Goal: Book appointment/travel/reservation

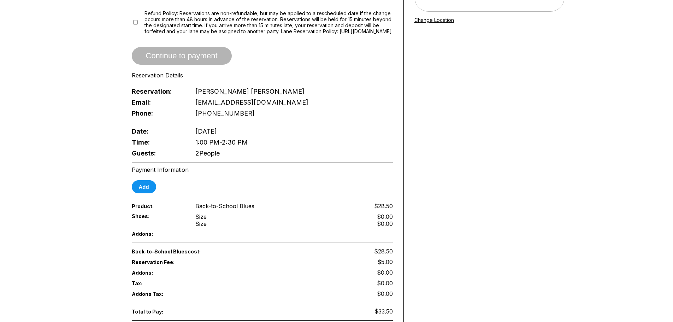
scroll to position [141, 0]
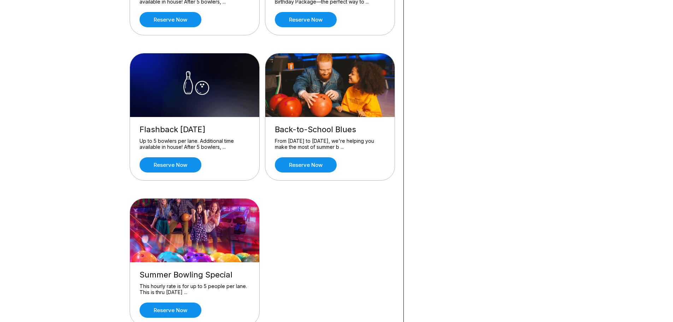
scroll to position [459, 0]
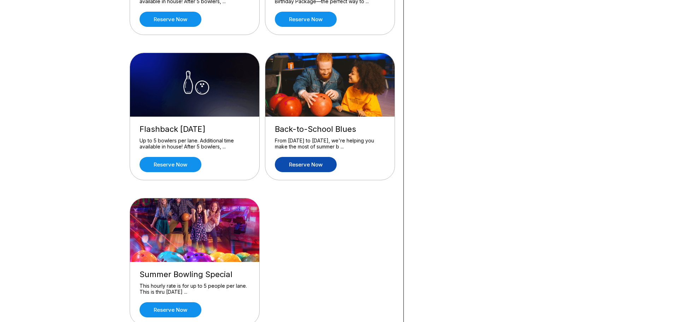
click at [310, 164] on link "Reserve now" at bounding box center [306, 164] width 62 height 15
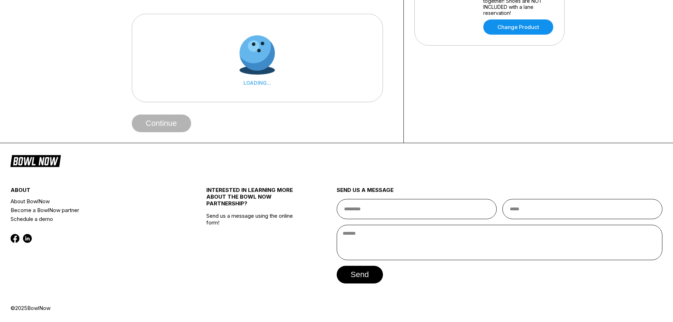
scroll to position [0, 0]
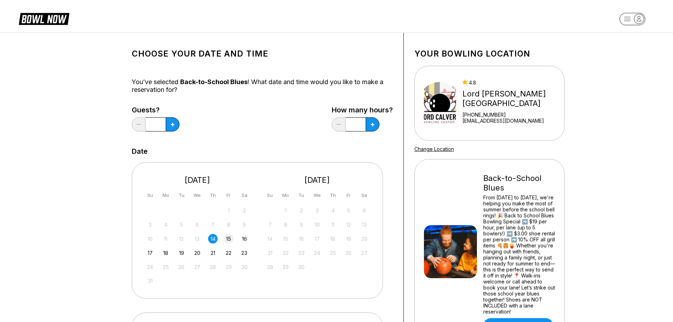
click at [228, 237] on div "15" at bounding box center [229, 239] width 10 height 10
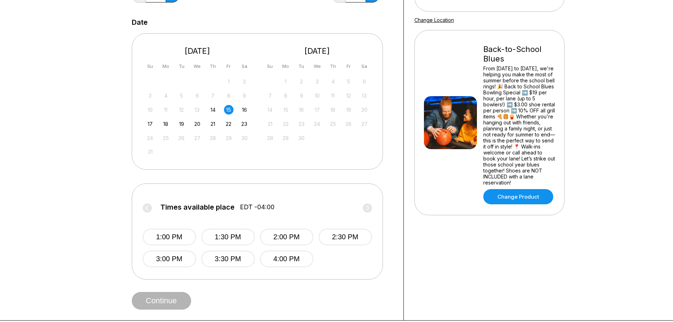
scroll to position [141, 0]
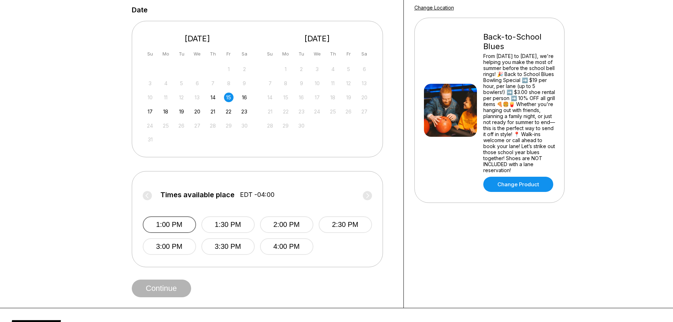
click at [189, 225] on button "1:00 PM" at bounding box center [169, 224] width 53 height 17
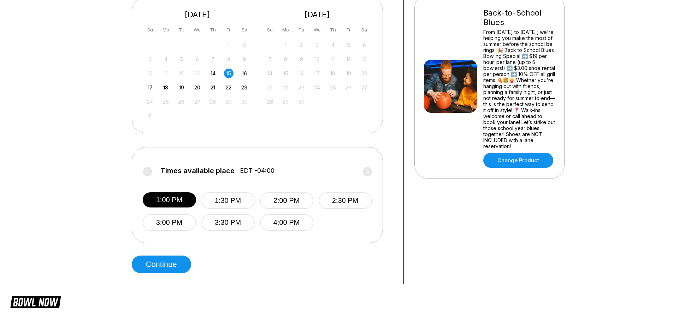
scroll to position [177, 0]
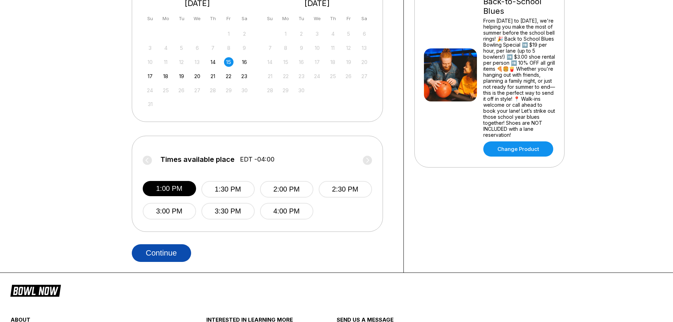
click at [180, 257] on button "Continue" at bounding box center [161, 253] width 59 height 18
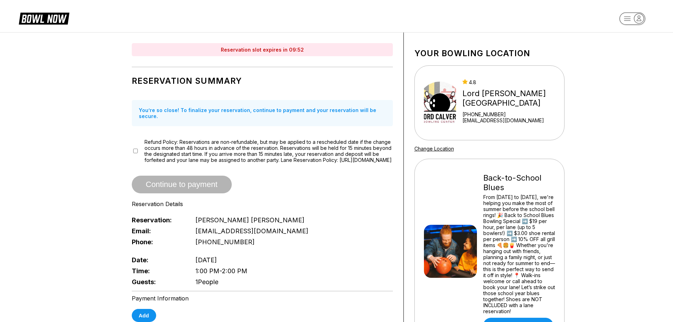
scroll to position [0, 0]
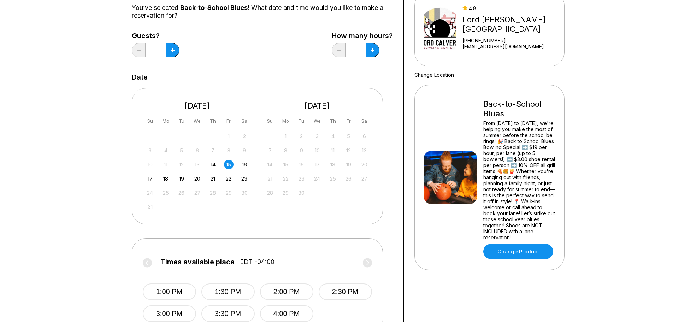
scroll to position [35, 0]
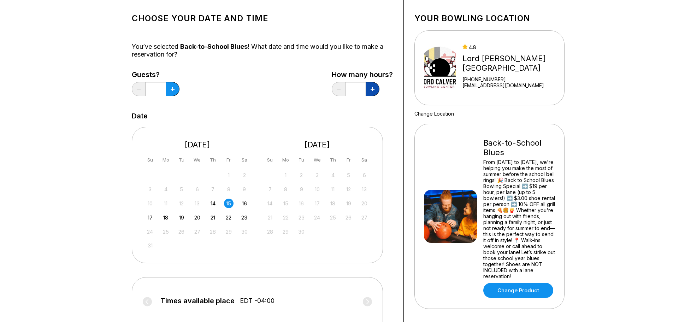
click at [174, 89] on icon at bounding box center [173, 89] width 4 height 4
type input "***"
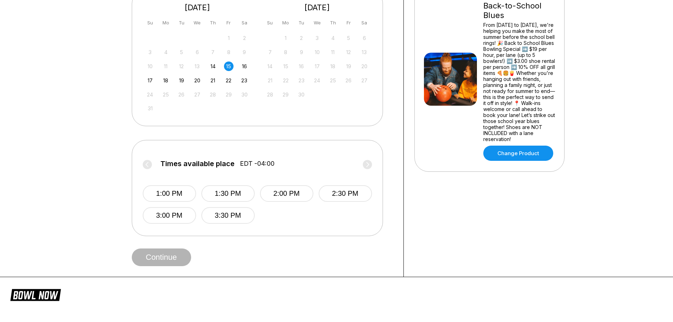
scroll to position [177, 0]
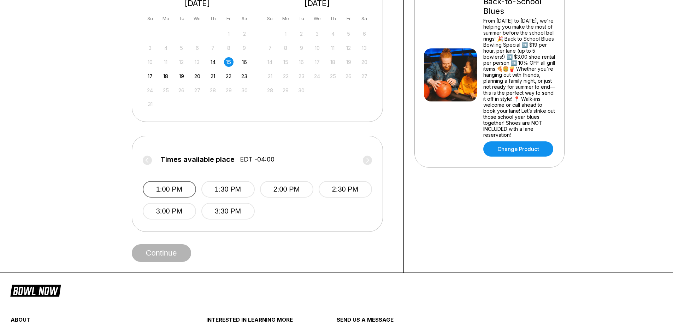
click at [185, 195] on button "1:00 PM" at bounding box center [169, 189] width 53 height 17
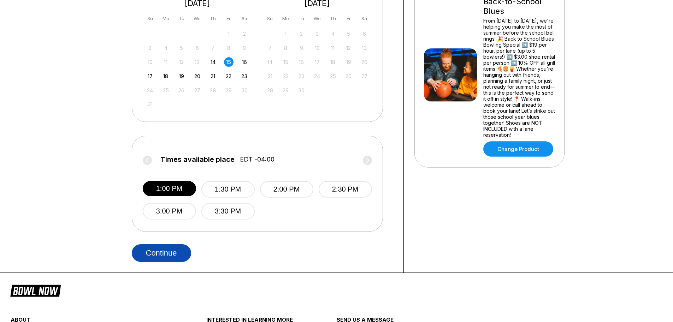
click at [169, 248] on button "Continue" at bounding box center [161, 253] width 59 height 18
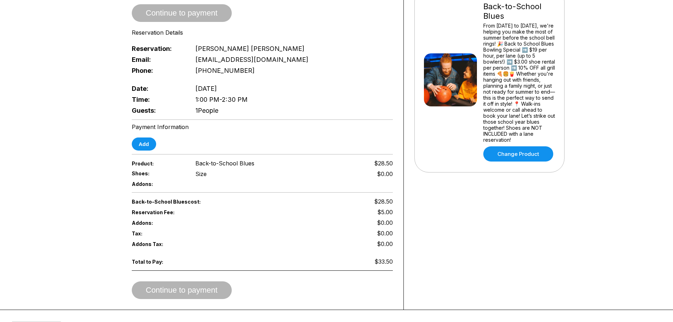
scroll to position [35, 0]
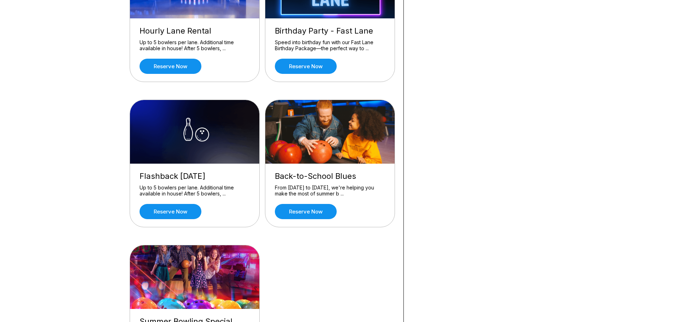
scroll to position [459, 0]
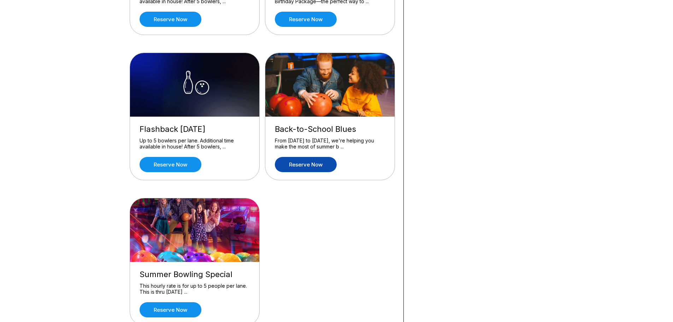
click at [316, 165] on link "Reserve now" at bounding box center [306, 164] width 62 height 15
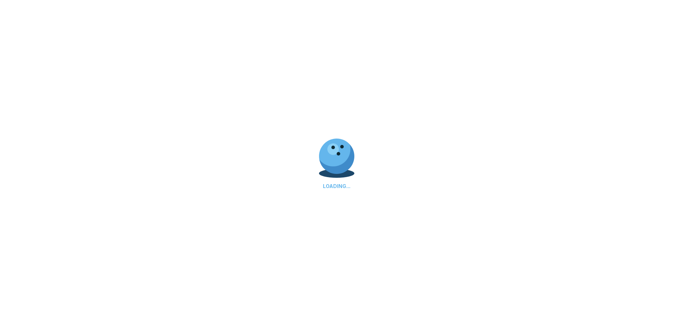
scroll to position [0, 0]
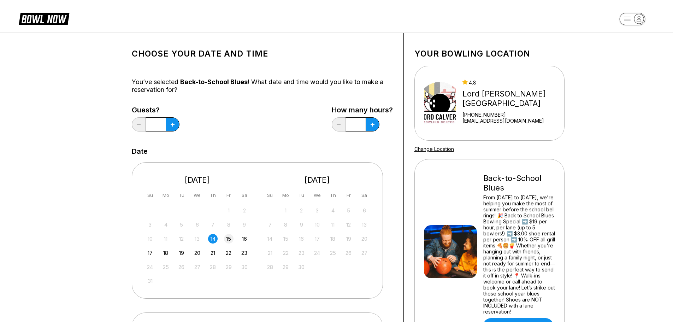
click at [231, 239] on div "15" at bounding box center [229, 239] width 10 height 10
click at [179, 127] on button at bounding box center [173, 124] width 14 height 14
type input "***"
click at [172, 126] on button at bounding box center [173, 124] width 14 height 14
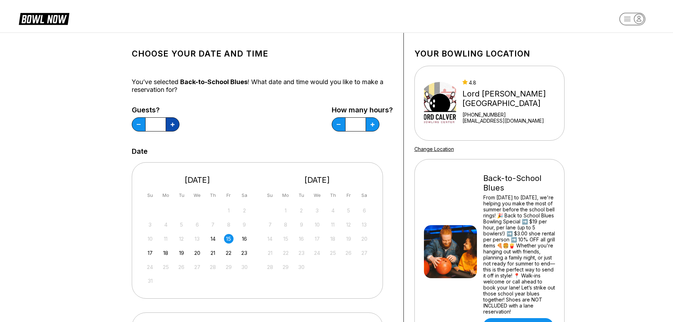
click at [172, 126] on button at bounding box center [173, 124] width 14 height 14
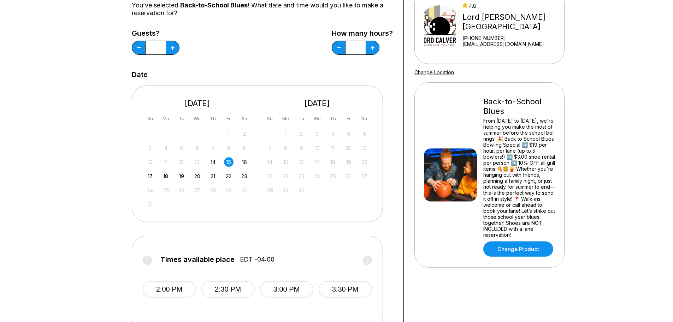
scroll to position [71, 0]
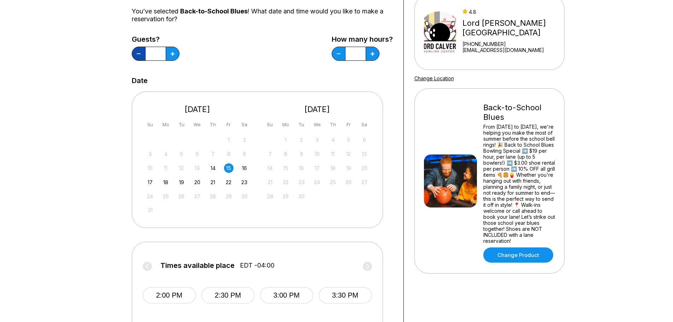
click at [140, 53] on button at bounding box center [139, 54] width 14 height 14
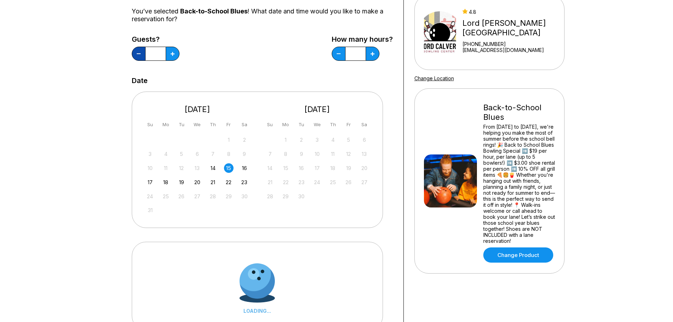
click at [140, 53] on button at bounding box center [139, 54] width 14 height 14
type input "*"
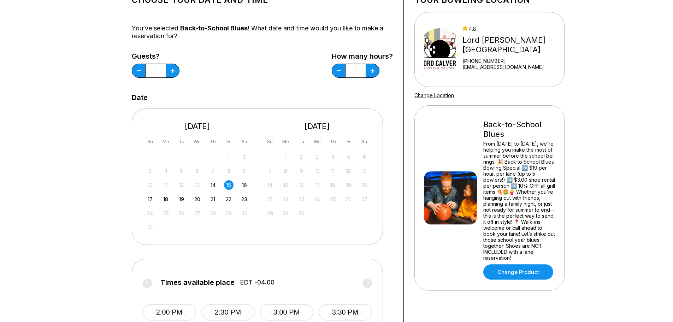
scroll to position [0, 0]
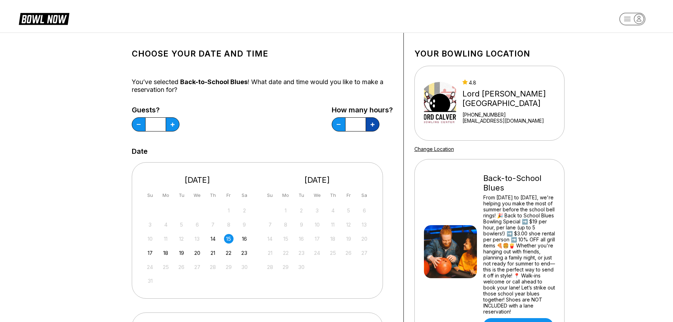
click at [174, 124] on icon at bounding box center [173, 125] width 4 height 4
type input "*"
click at [173, 126] on icon at bounding box center [173, 125] width 4 height 4
type input "*"
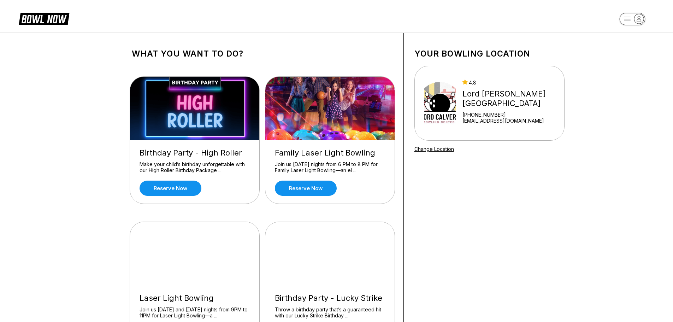
click at [635, 18] on icon "button" at bounding box center [639, 19] width 10 height 10
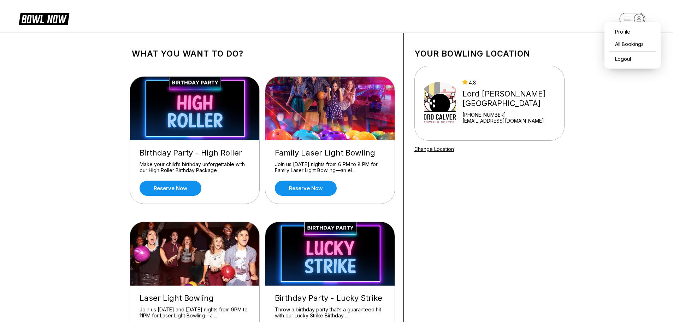
scroll to position [35, 0]
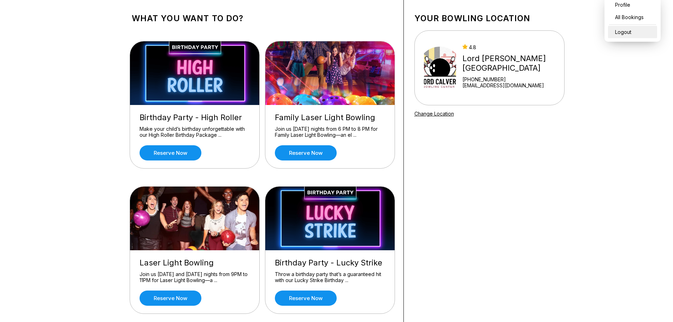
click at [631, 35] on div "Logout" at bounding box center [632, 32] width 49 height 12
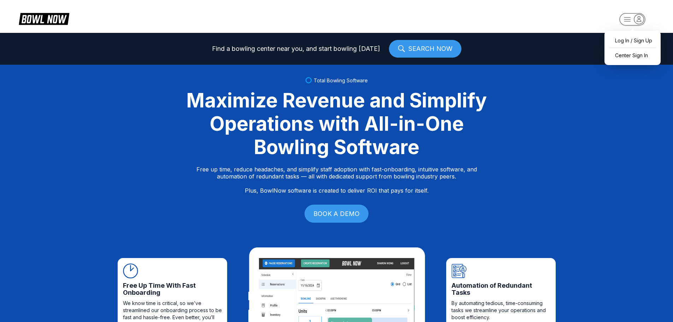
click at [635, 18] on icon "button" at bounding box center [639, 19] width 10 height 10
click at [634, 40] on div "Log In / Sign Up" at bounding box center [632, 40] width 49 height 12
select select "**"
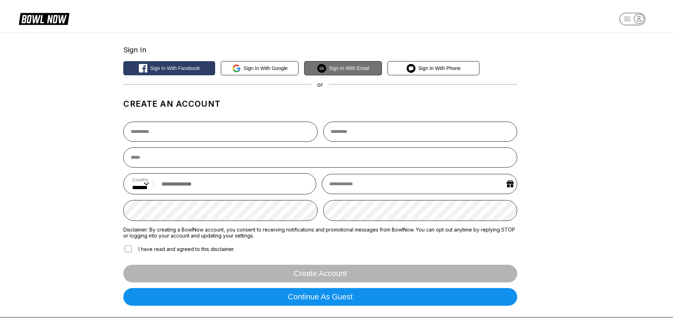
click at [361, 65] on button "Sign in with Email" at bounding box center [343, 68] width 78 height 14
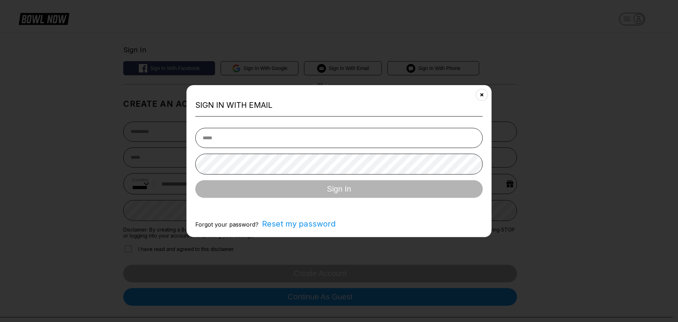
type input "**********"
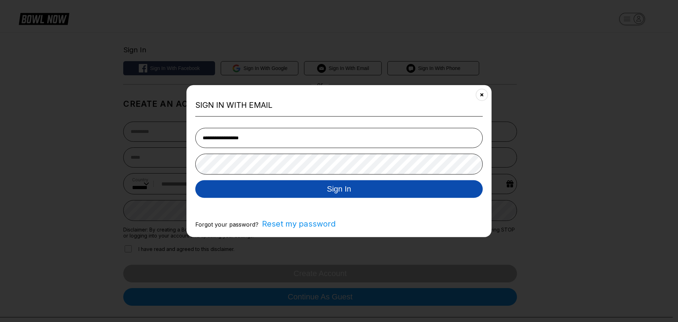
click at [299, 192] on button "Sign In" at bounding box center [339, 189] width 288 height 18
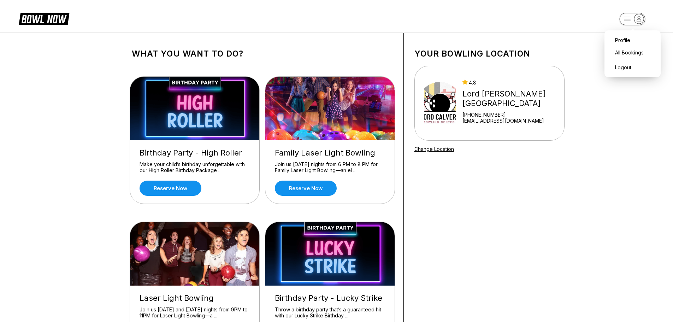
click at [640, 21] on icon "button" at bounding box center [639, 18] width 4 height 5
click at [635, 41] on div "Profile" at bounding box center [632, 40] width 49 height 12
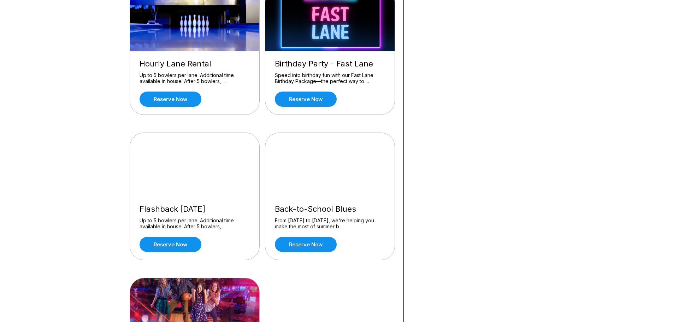
scroll to position [424, 0]
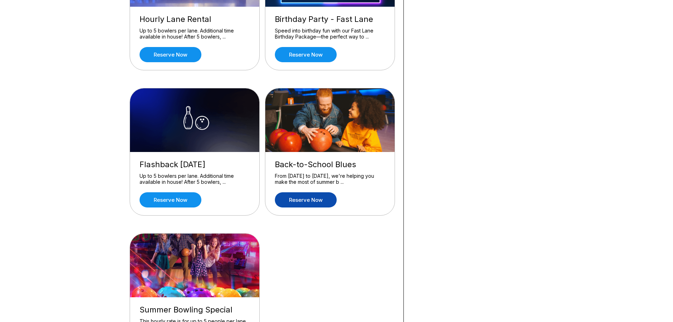
click at [307, 199] on link "Reserve now" at bounding box center [306, 199] width 62 height 15
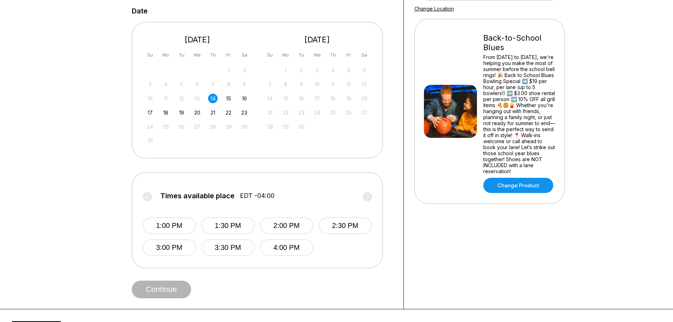
scroll to position [141, 0]
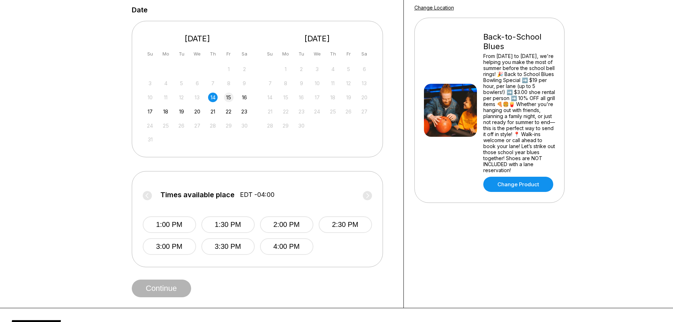
click at [228, 99] on div "15" at bounding box center [229, 98] width 10 height 10
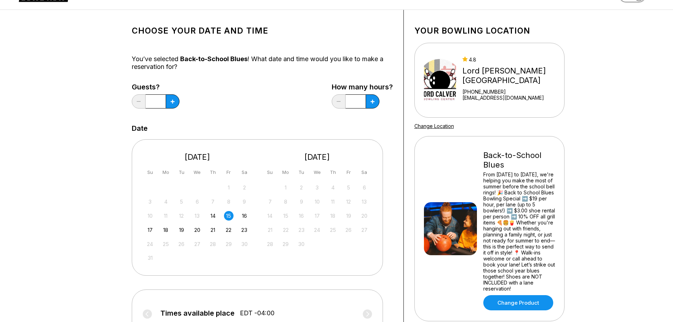
scroll to position [0, 0]
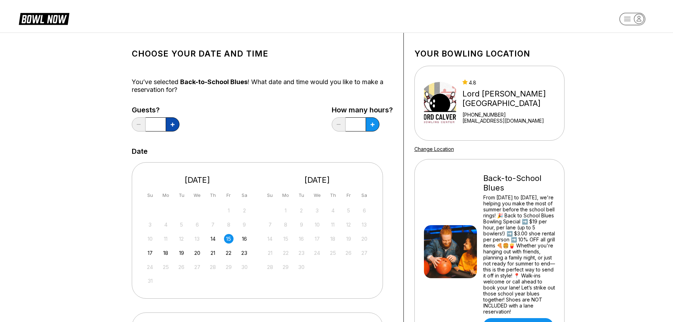
click at [171, 126] on icon at bounding box center [173, 125] width 4 height 4
type input "*"
click at [250, 116] on div "Guests? * How many hours? *" at bounding box center [262, 120] width 261 height 29
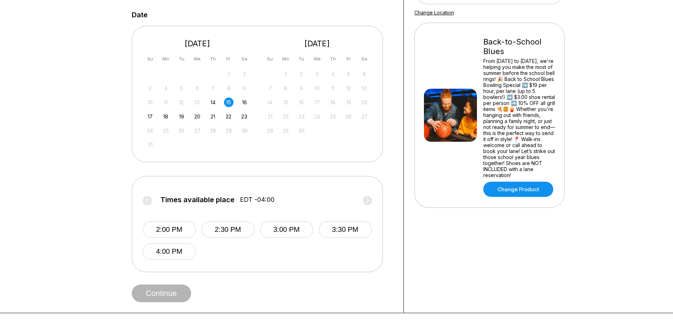
scroll to position [141, 0]
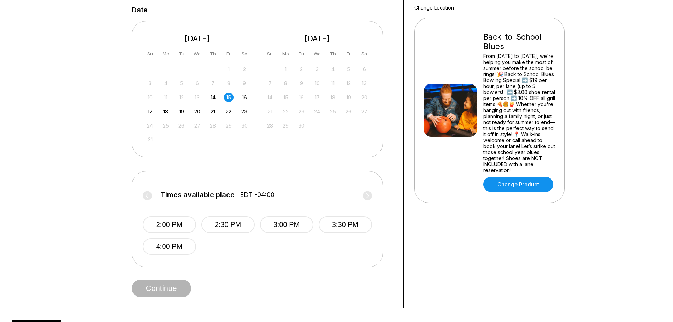
click at [149, 196] on label "Times available place EDT -04:00" at bounding box center [257, 196] width 229 height 11
click at [228, 99] on div "15" at bounding box center [229, 98] width 10 height 10
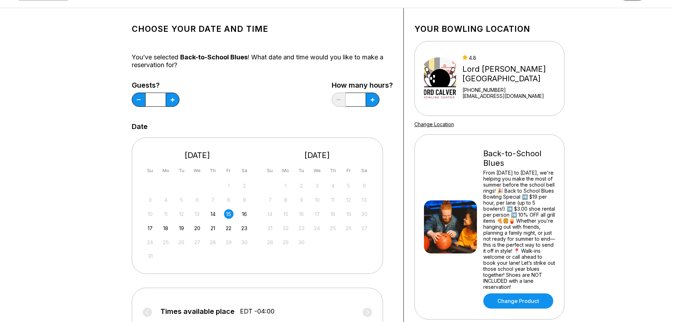
scroll to position [35, 0]
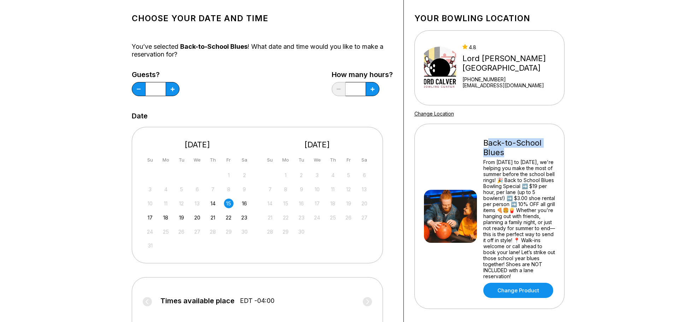
drag, startPoint x: 486, startPoint y: 144, endPoint x: 534, endPoint y: 152, distance: 48.0
click at [534, 152] on div "Back-to-School Blues" at bounding box center [519, 147] width 72 height 19
click at [567, 206] on div "Your bowling location 4.8 Lord Calvert Bowling Center +14105353560 info@lordcal…" at bounding box center [489, 206] width 171 height 416
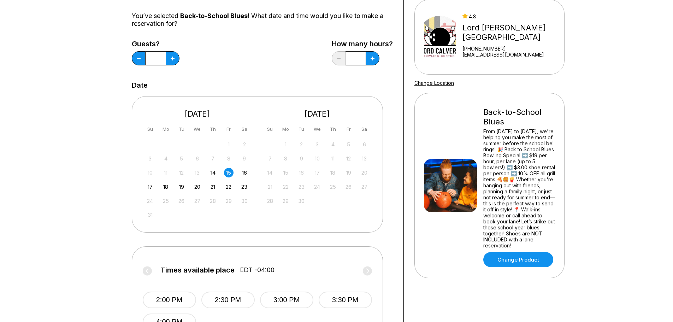
scroll to position [141, 0]
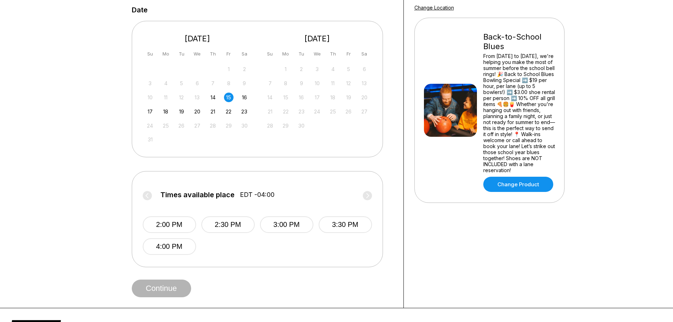
click at [149, 197] on label "Times available place EDT -04:00" at bounding box center [257, 196] width 229 height 11
drag, startPoint x: 150, startPoint y: 196, endPoint x: 404, endPoint y: 182, distance: 254.4
click at [154, 194] on label "Times available place EDT -04:00" at bounding box center [257, 196] width 229 height 11
click at [366, 197] on label "Times available place EDT -04:00" at bounding box center [257, 196] width 229 height 11
click at [145, 199] on label "Times available place EDT -04:00" at bounding box center [257, 196] width 229 height 11
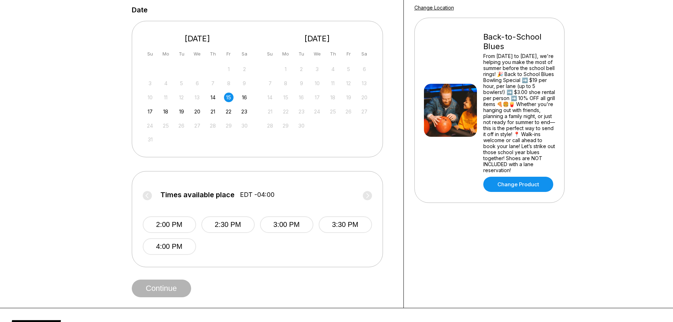
click at [229, 97] on div "15" at bounding box center [229, 98] width 10 height 10
click at [146, 198] on label "Times available place EDT -04:00" at bounding box center [257, 196] width 229 height 11
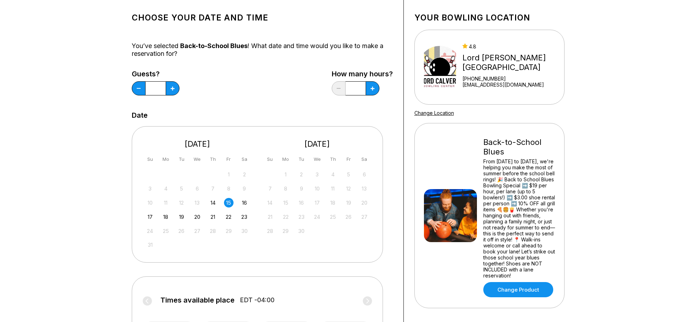
scroll to position [35, 0]
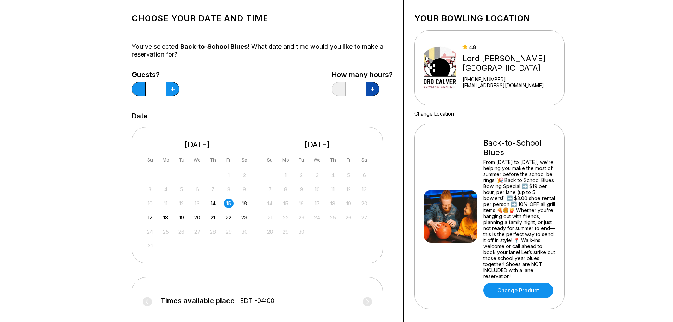
click at [179, 89] on button at bounding box center [173, 89] width 14 height 14
click at [174, 88] on icon at bounding box center [173, 89] width 4 height 4
type input "*"
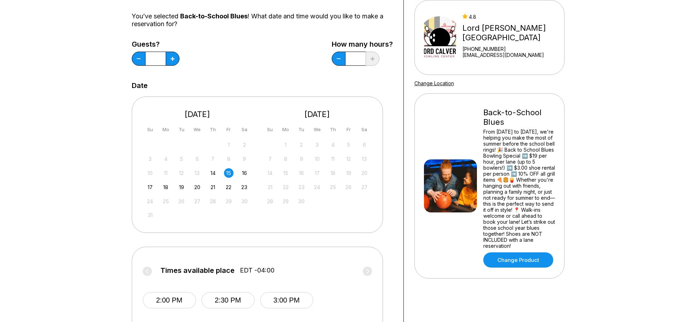
scroll to position [141, 0]
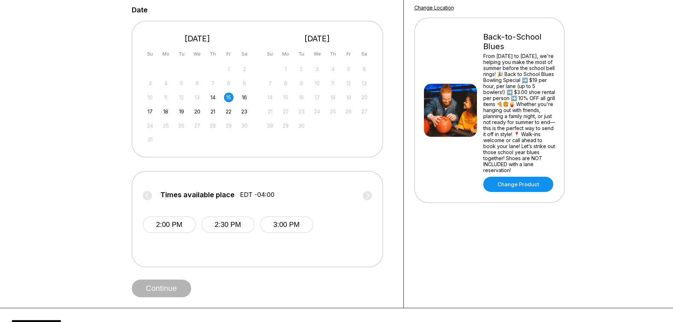
click at [144, 197] on label "Times available place EDT -04:00" at bounding box center [257, 196] width 229 height 11
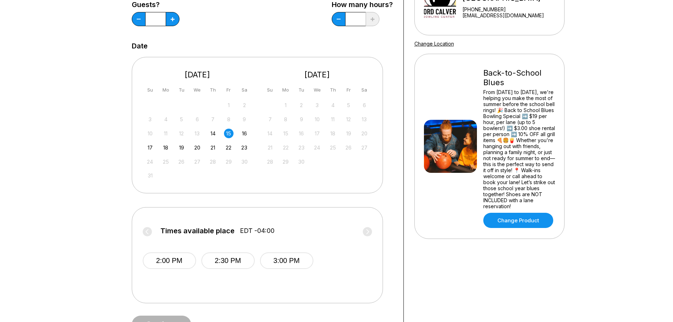
scroll to position [106, 0]
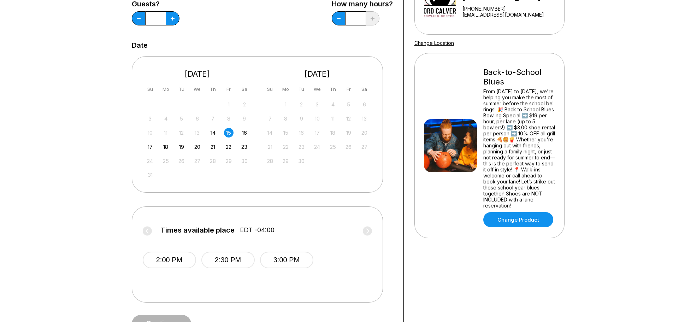
click at [149, 229] on label "Times available place EDT -04:00" at bounding box center [257, 231] width 229 height 11
click at [150, 229] on label "Times available place EDT -04:00" at bounding box center [257, 231] width 229 height 11
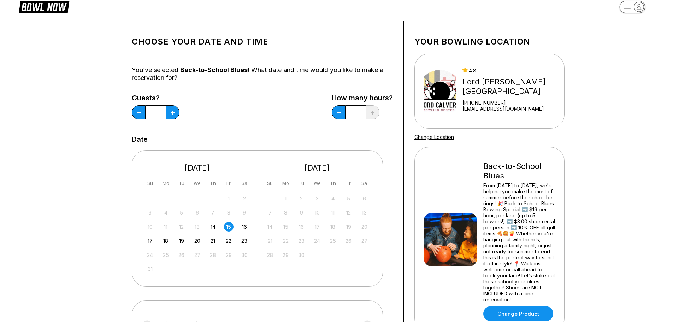
scroll to position [0, 0]
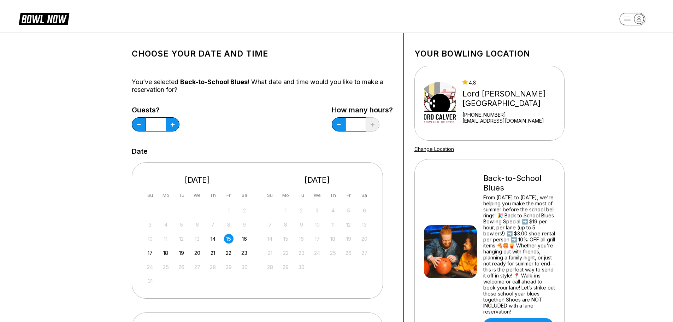
click at [271, 128] on div "Guests? * How many hours? *" at bounding box center [262, 120] width 261 height 29
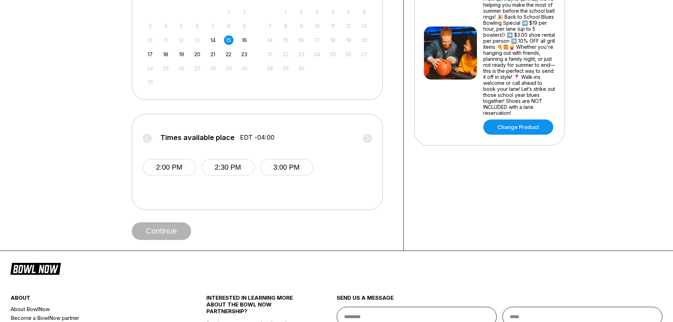
scroll to position [202, 0]
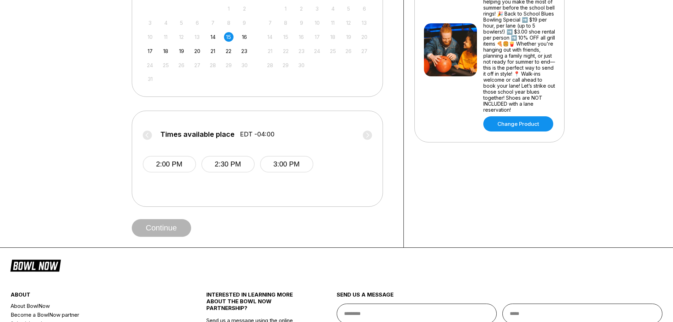
click at [148, 135] on label "Times available place EDT -04:00" at bounding box center [257, 135] width 229 height 11
drag, startPoint x: 167, startPoint y: 136, endPoint x: 171, endPoint y: 135, distance: 3.7
click at [170, 136] on span "Times available place" at bounding box center [197, 134] width 74 height 8
click at [224, 125] on div "Times available place EDT -04:00 2:00 PM 2:30 PM 3:00 PM" at bounding box center [257, 153] width 229 height 63
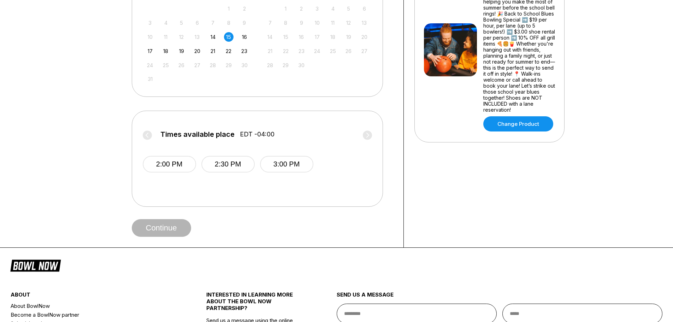
click at [217, 133] on span "Times available place" at bounding box center [197, 134] width 74 height 8
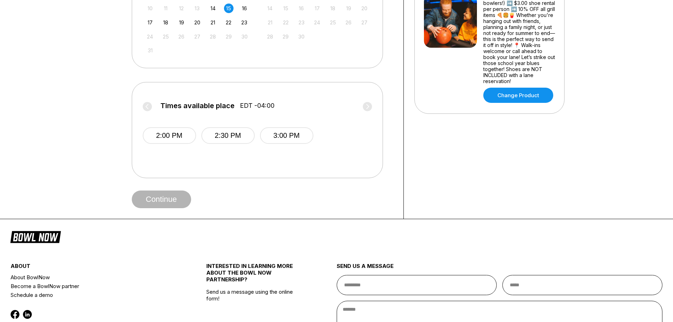
scroll to position [237, 0]
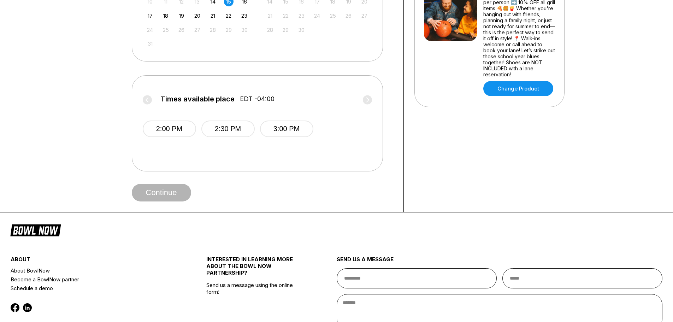
click at [167, 196] on div "Continue" at bounding box center [262, 193] width 261 height 18
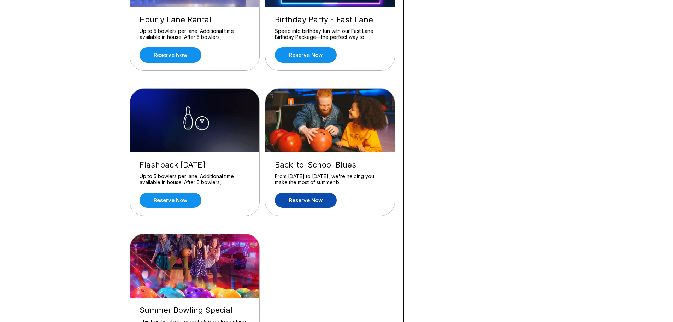
scroll to position [424, 0]
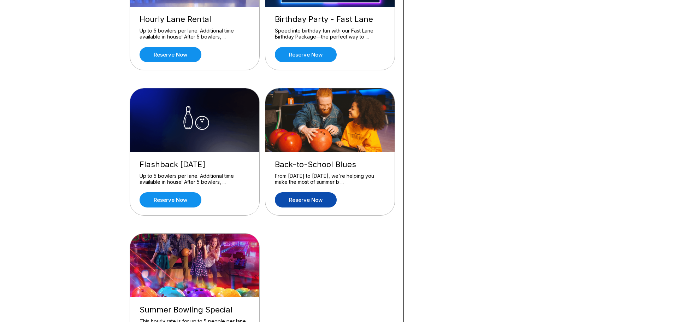
click at [308, 199] on link "Reserve now" at bounding box center [306, 199] width 62 height 15
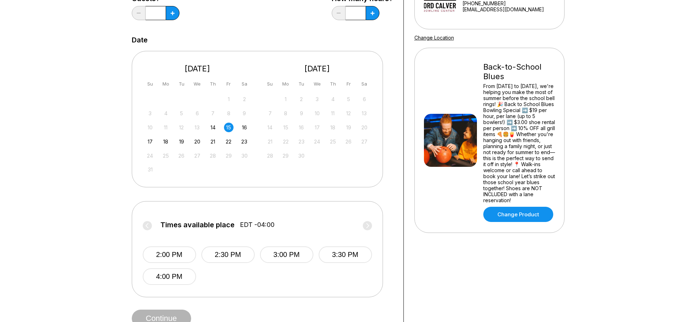
scroll to position [71, 0]
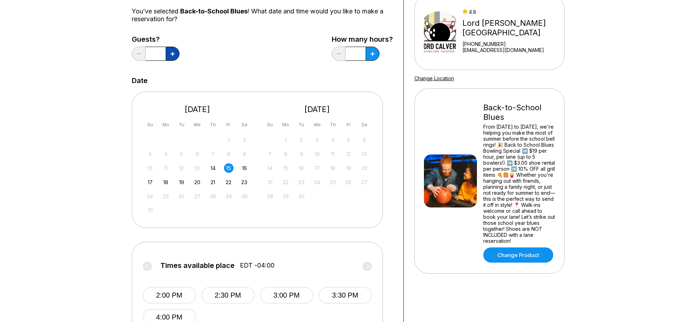
click at [172, 56] on button at bounding box center [173, 54] width 14 height 14
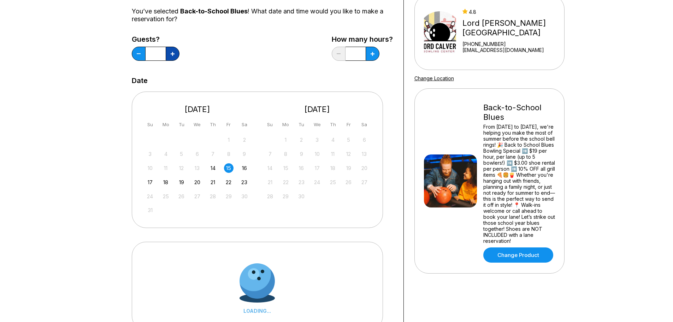
click at [172, 56] on button at bounding box center [173, 54] width 14 height 14
type input "*"
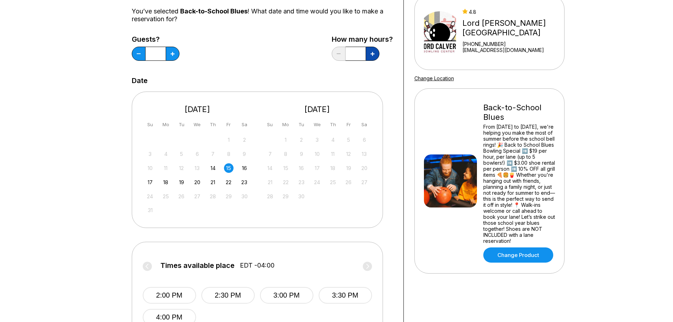
click at [174, 53] on icon at bounding box center [173, 54] width 4 height 4
type input "***"
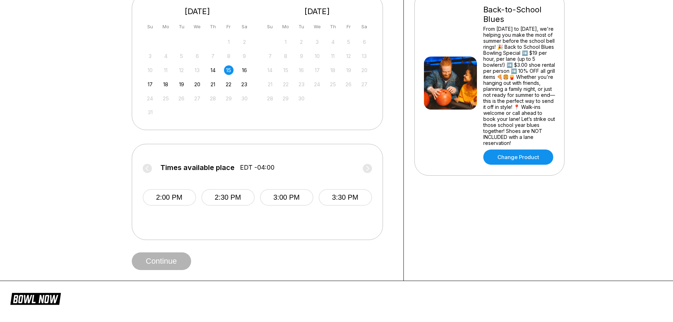
scroll to position [177, 0]
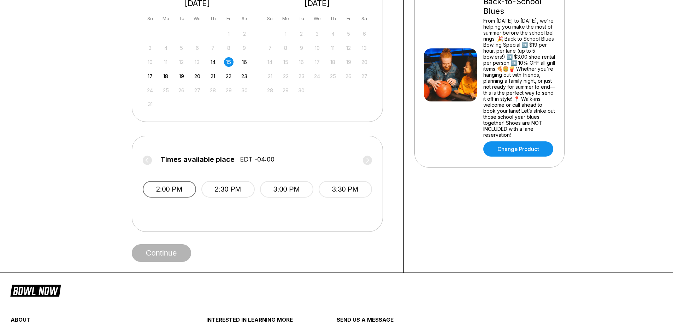
click at [168, 195] on button "2:00 PM" at bounding box center [169, 189] width 53 height 17
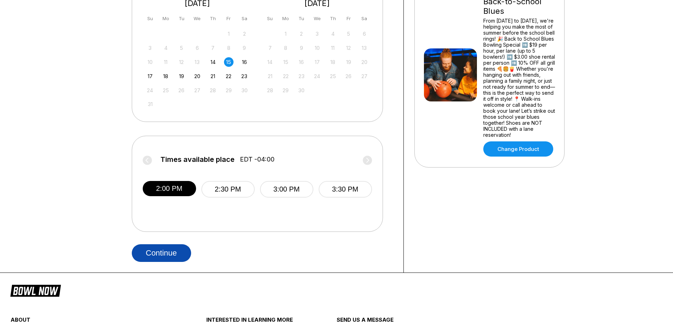
drag, startPoint x: 160, startPoint y: 254, endPoint x: 174, endPoint y: 253, distance: 13.8
click at [174, 253] on button "Continue" at bounding box center [161, 253] width 59 height 18
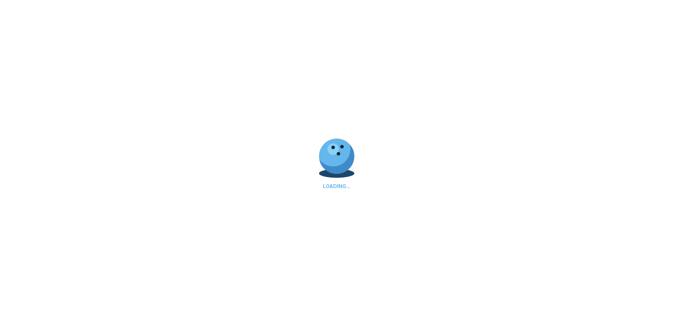
click at [170, 253] on div "LOADING..." at bounding box center [336, 161] width 673 height 322
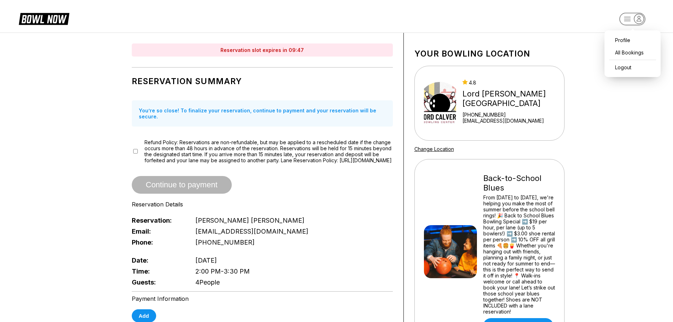
click at [634, 18] on rect "button" at bounding box center [632, 19] width 26 height 12
click at [626, 67] on div "Logout" at bounding box center [632, 67] width 49 height 12
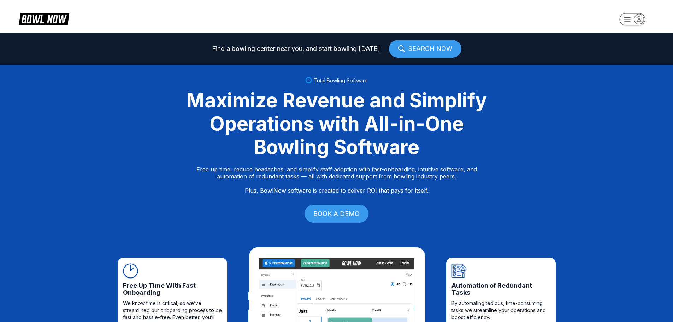
select select "**"
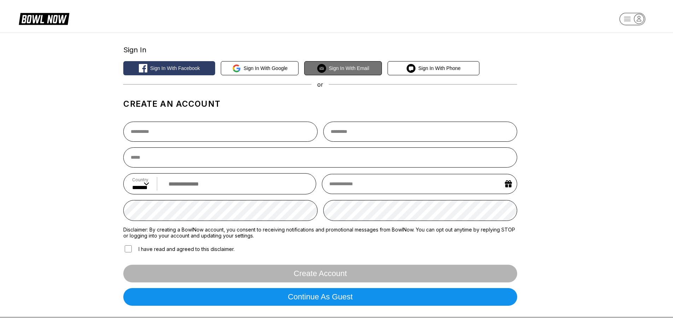
click at [361, 68] on span "Sign in with Email" at bounding box center [349, 68] width 40 height 6
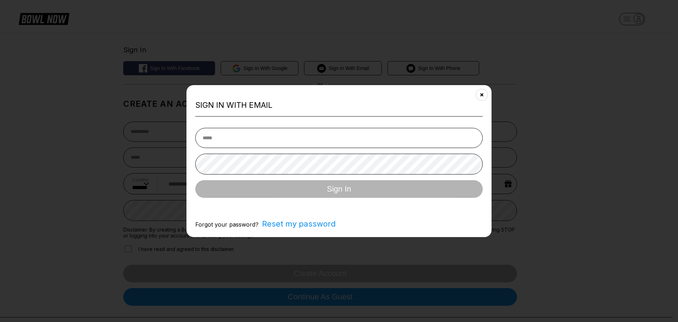
type input "**********"
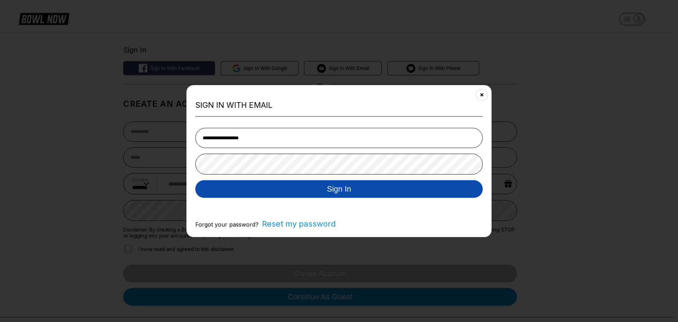
click at [290, 194] on button "Sign In" at bounding box center [339, 189] width 288 height 18
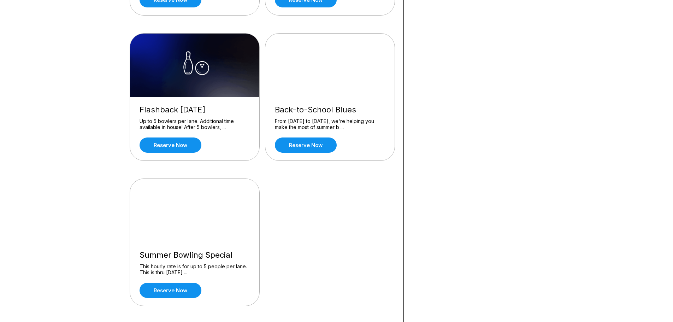
scroll to position [495, 0]
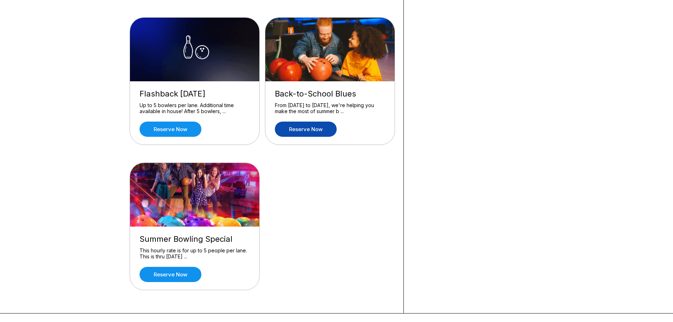
click at [293, 130] on link "Reserve now" at bounding box center [306, 129] width 62 height 15
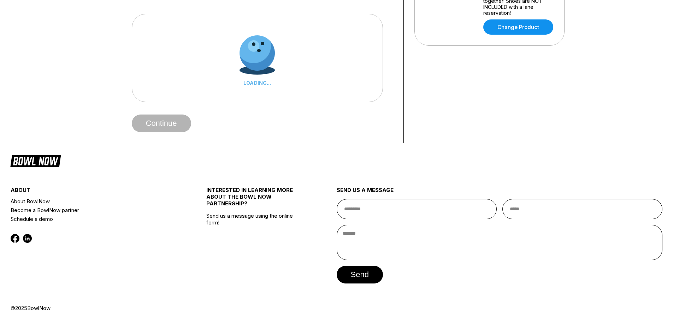
scroll to position [0, 0]
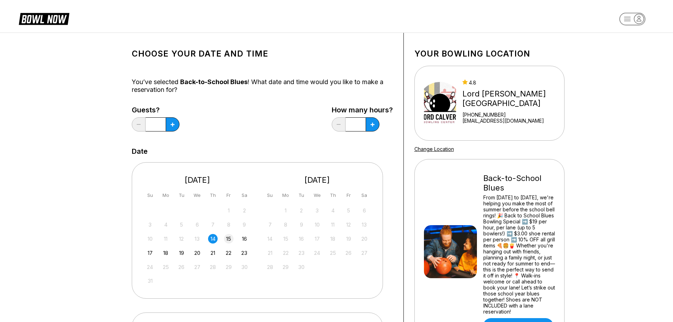
click at [229, 238] on div "15" at bounding box center [229, 239] width 10 height 10
click at [170, 128] on button at bounding box center [173, 124] width 14 height 14
type input "*"
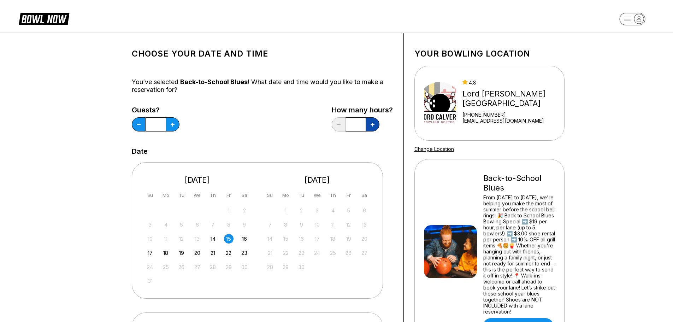
click at [179, 123] on button at bounding box center [173, 124] width 14 height 14
click at [179, 124] on button at bounding box center [173, 124] width 14 height 14
type input "*"
click at [286, 134] on div "Guests? * How many hours? *" at bounding box center [262, 120] width 261 height 29
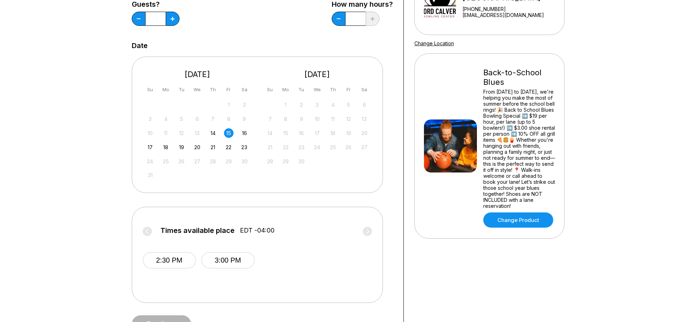
scroll to position [106, 0]
click at [146, 231] on label "Times available place EDT -04:00" at bounding box center [257, 231] width 229 height 11
click at [146, 231] on label "Times available place EDT -04:00" at bounding box center [258, 231] width 229 height 11
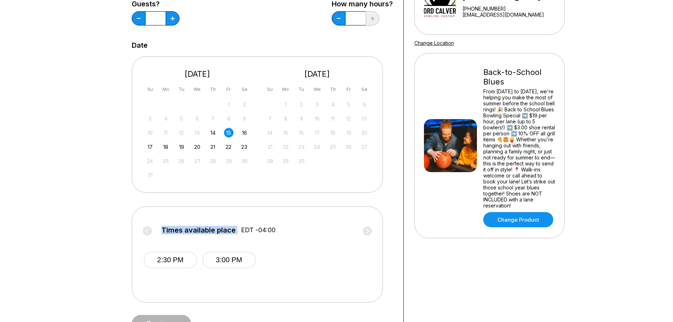
click at [146, 231] on label "Times available place EDT -04:00" at bounding box center [258, 231] width 229 height 11
click at [146, 231] on label "Times available place EDT -04:00" at bounding box center [257, 231] width 229 height 11
click at [287, 255] on div "2:30 PM 3:00 PM" at bounding box center [257, 258] width 229 height 42
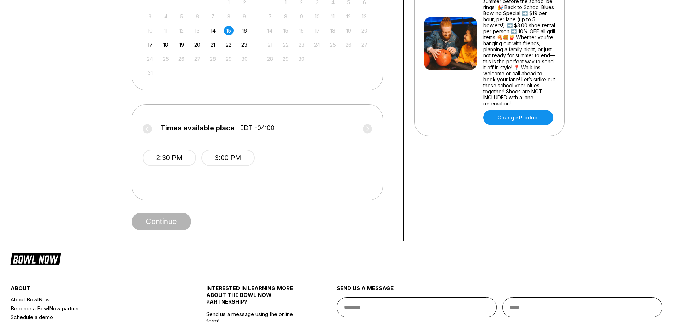
scroll to position [212, 0]
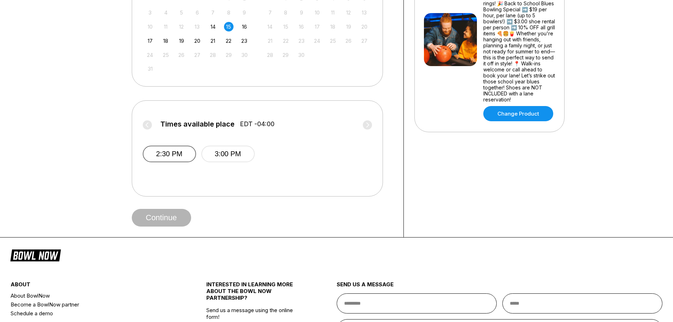
click at [161, 150] on button "2:30 PM" at bounding box center [169, 154] width 53 height 17
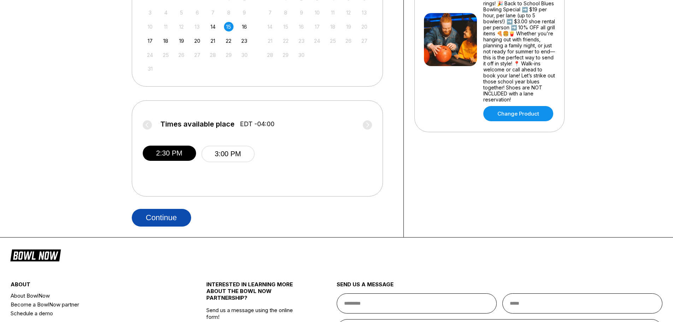
click at [174, 217] on button "Continue" at bounding box center [161, 218] width 59 height 18
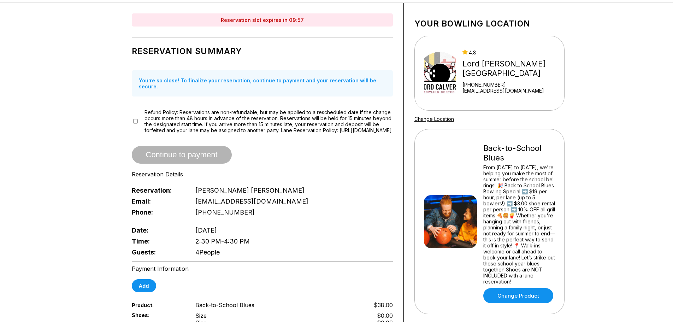
scroll to position [106, 0]
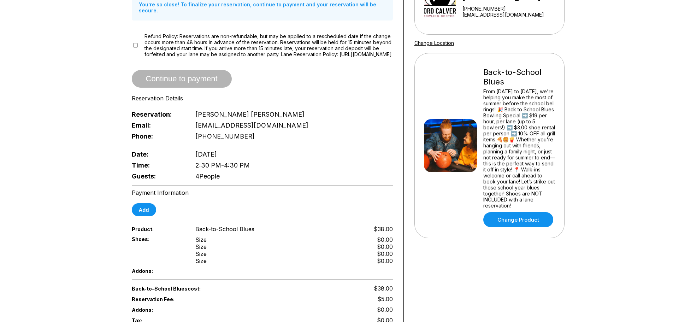
click at [201, 160] on div "Time: 2:30 PM - 4:30 PM" at bounding box center [262, 165] width 261 height 11
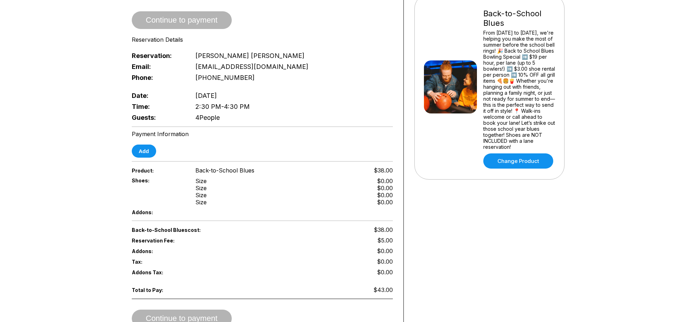
scroll to position [177, 0]
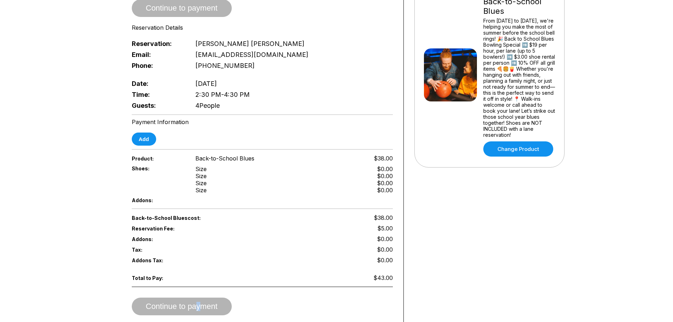
click at [199, 304] on div "Continue to payment" at bounding box center [262, 306] width 261 height 18
click at [142, 140] on button "Add" at bounding box center [144, 138] width 24 height 13
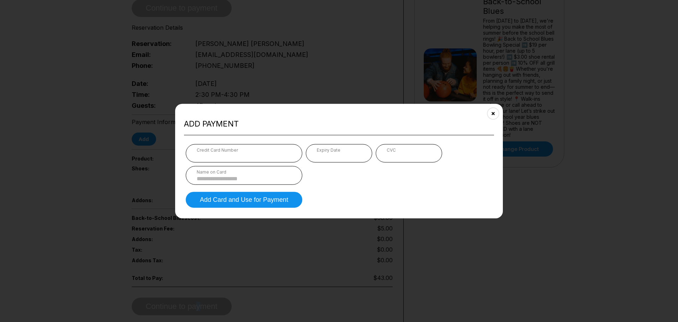
drag, startPoint x: 495, startPoint y: 111, endPoint x: 497, endPoint y: 116, distance: 4.5
click at [496, 111] on button "Close" at bounding box center [493, 113] width 17 height 17
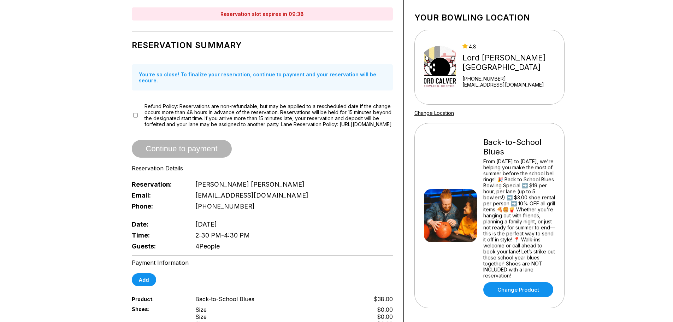
scroll to position [35, 0]
